Goal: Task Accomplishment & Management: Use online tool/utility

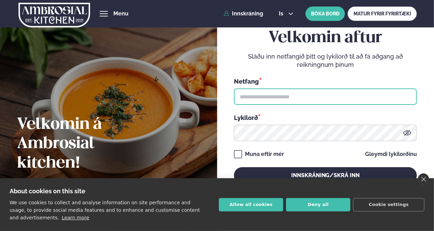
click at [291, 100] on input "text" at bounding box center [325, 96] width 183 height 16
type input "**********"
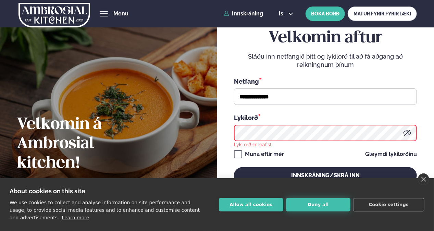
click at [332, 207] on button "Deny all" at bounding box center [318, 204] width 64 height 13
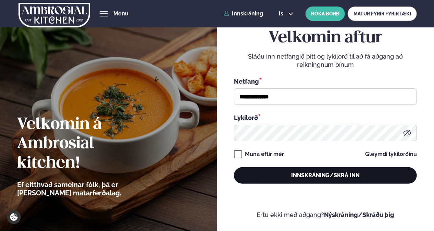
click at [300, 175] on button "Innskráning/Skrá inn" at bounding box center [325, 175] width 183 height 16
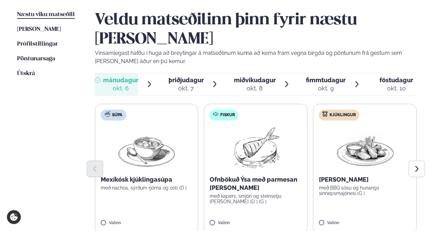
scroll to position [169, 0]
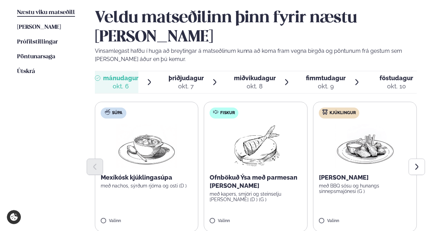
click at [136, 159] on div at bounding box center [256, 167] width 323 height 16
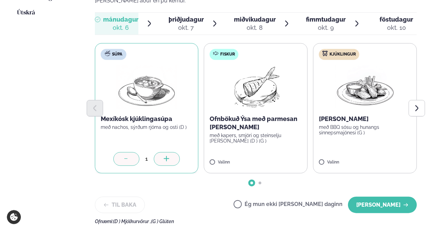
scroll to position [227, 0]
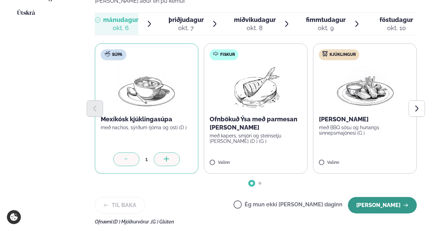
click at [398, 197] on button "[PERSON_NAME]" at bounding box center [382, 205] width 69 height 16
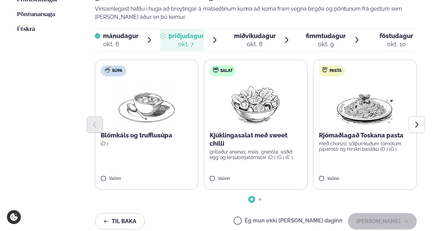
scroll to position [211, 0]
click at [265, 40] on div "okt. 8" at bounding box center [255, 44] width 42 height 8
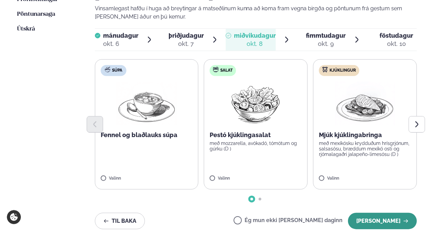
click at [378, 213] on button "[PERSON_NAME]" at bounding box center [382, 221] width 69 height 16
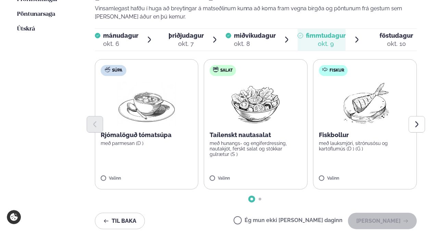
scroll to position [167, 0]
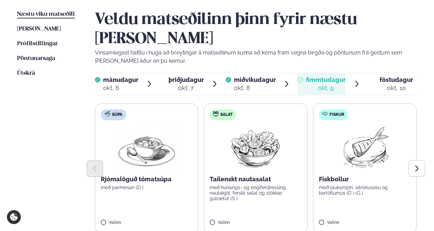
click at [389, 76] on div "föstudagur fös." at bounding box center [397, 80] width 34 height 8
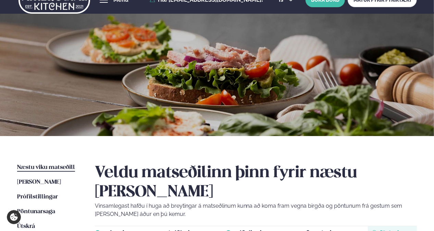
scroll to position [0, 0]
